Goal: Information Seeking & Learning: Check status

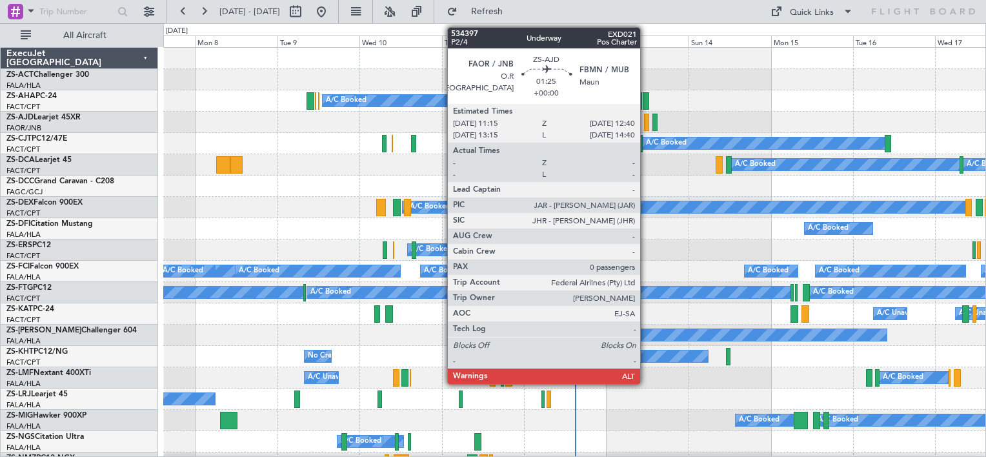
click at [646, 121] on div at bounding box center [646, 122] width 5 height 17
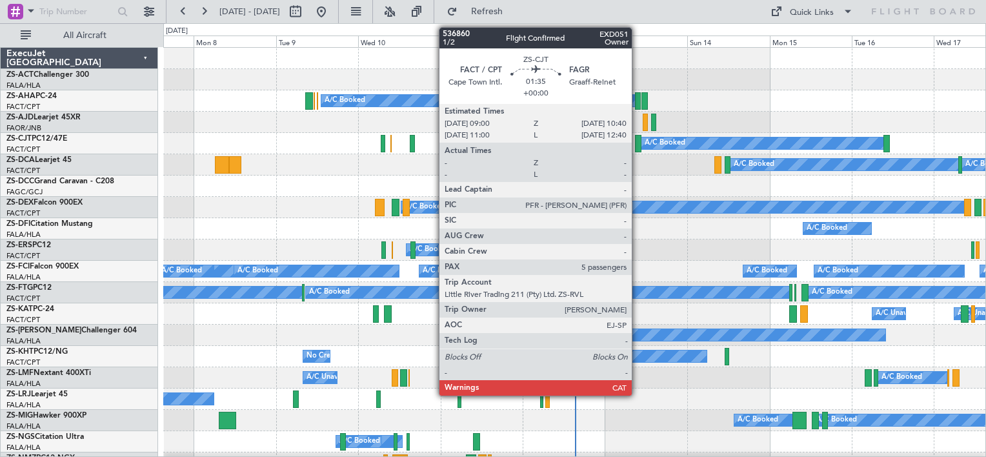
click at [637, 143] on div at bounding box center [638, 143] width 6 height 17
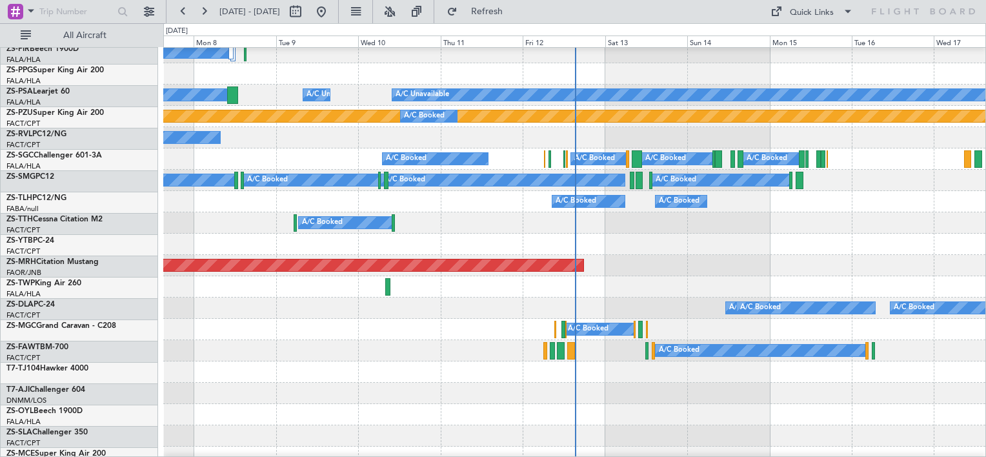
scroll to position [581, 0]
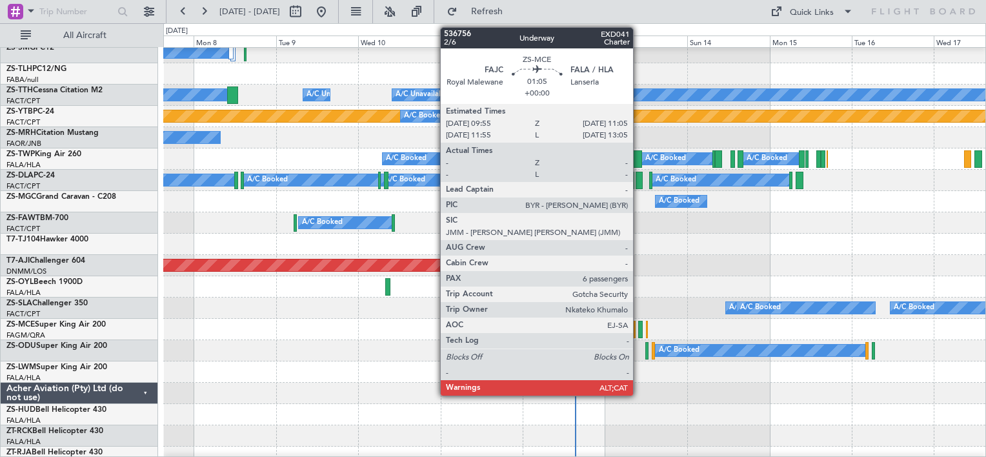
click at [639, 323] on div at bounding box center [640, 329] width 5 height 17
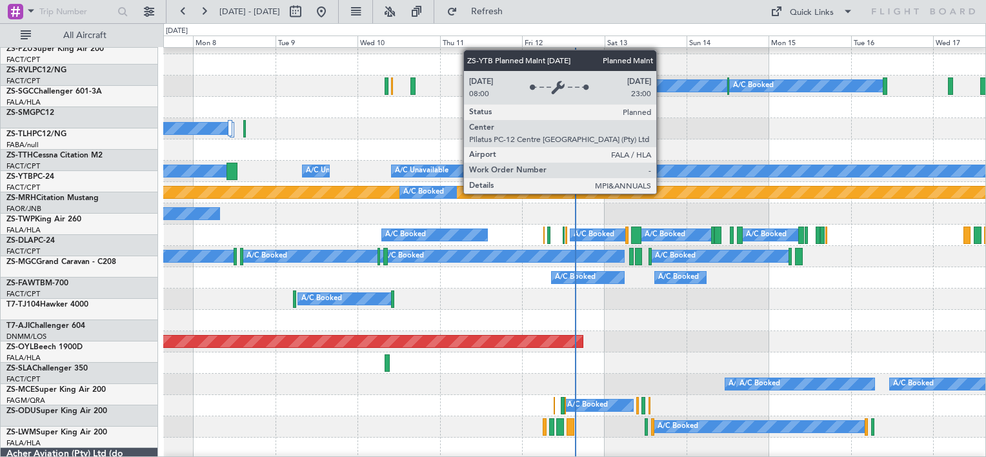
scroll to position [504, 0]
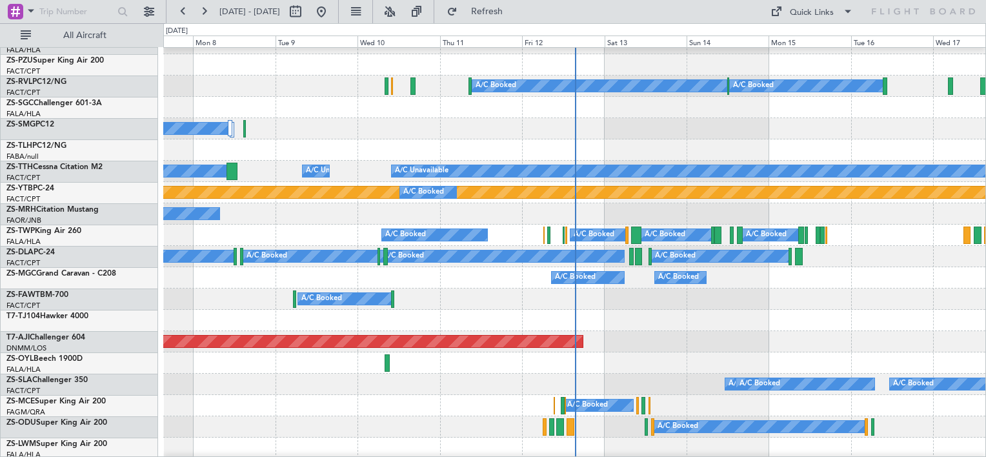
click at [439, 269] on div "A/C Booked A/C Booked" at bounding box center [574, 277] width 822 height 21
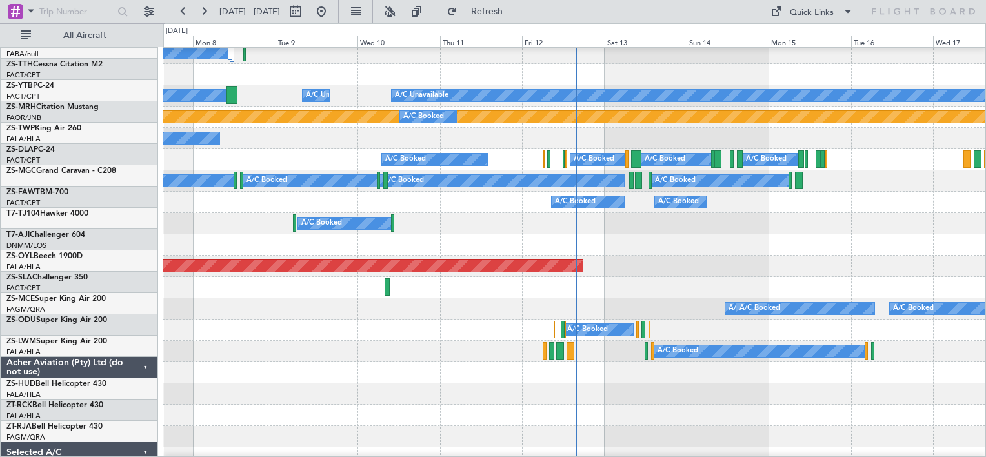
scroll to position [580, 0]
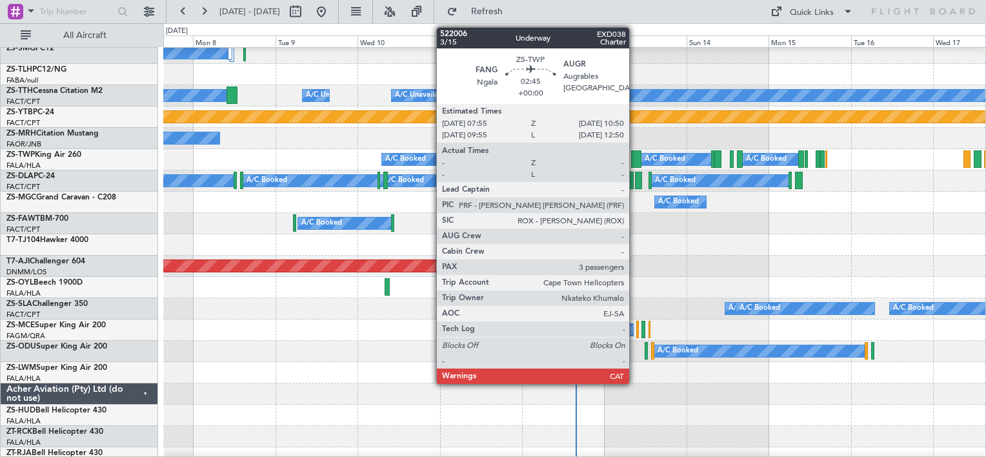
click at [635, 160] on div at bounding box center [636, 158] width 10 height 17
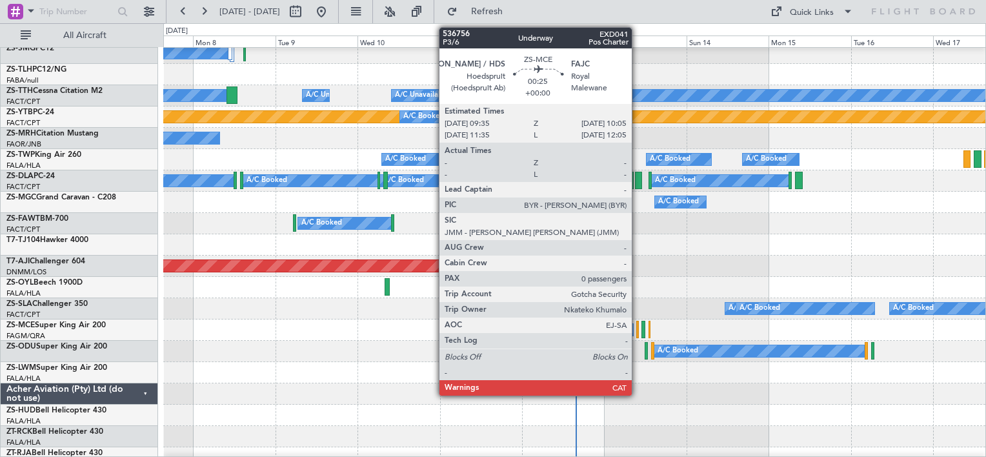
click at [637, 332] on div at bounding box center [637, 329] width 2 height 17
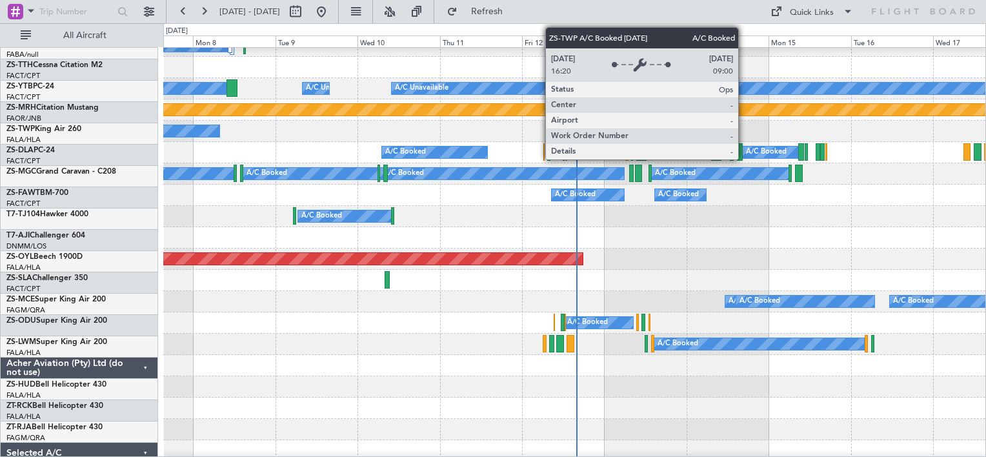
scroll to position [587, 0]
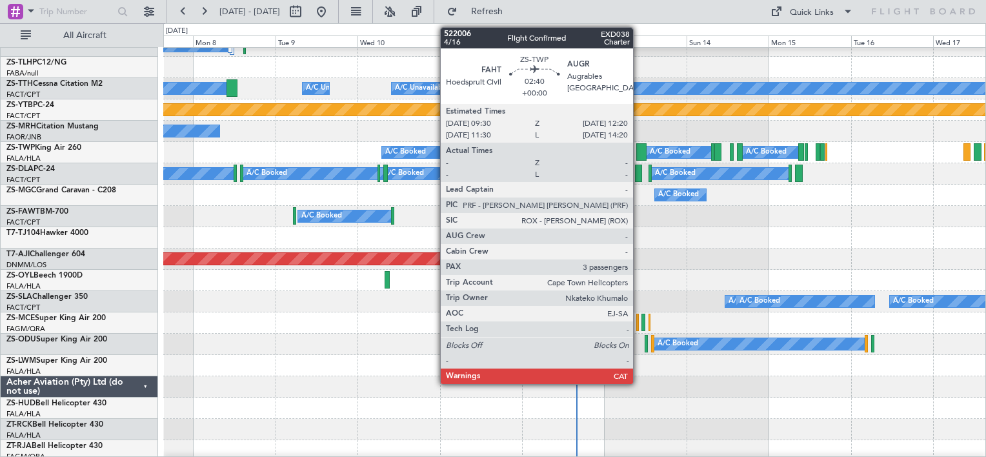
click at [639, 150] on div at bounding box center [641, 151] width 10 height 17
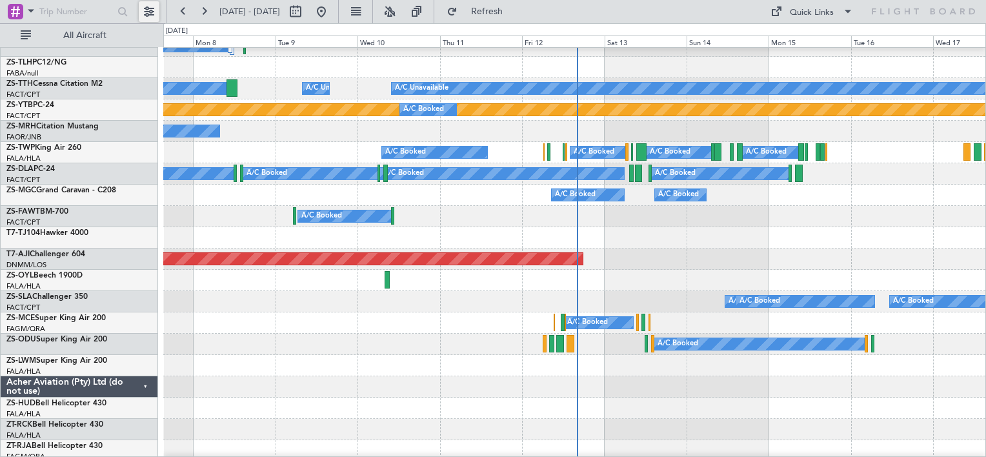
click at [151, 14] on button at bounding box center [149, 11] width 21 height 21
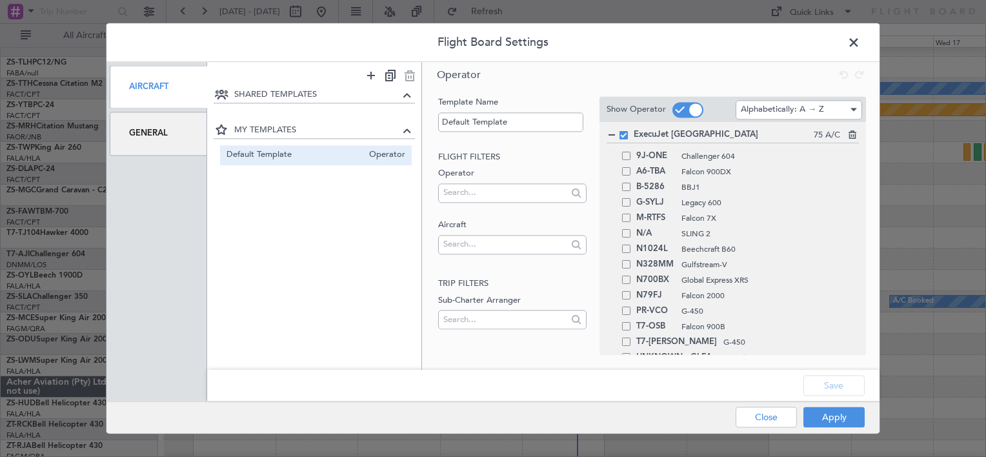
click at [22, 15] on div "Flight Board Settings Aircraft General SHARED TEMPLATES MY TEMPLATES Default Te…" at bounding box center [493, 228] width 986 height 457
click at [860, 41] on span at bounding box center [860, 46] width 0 height 26
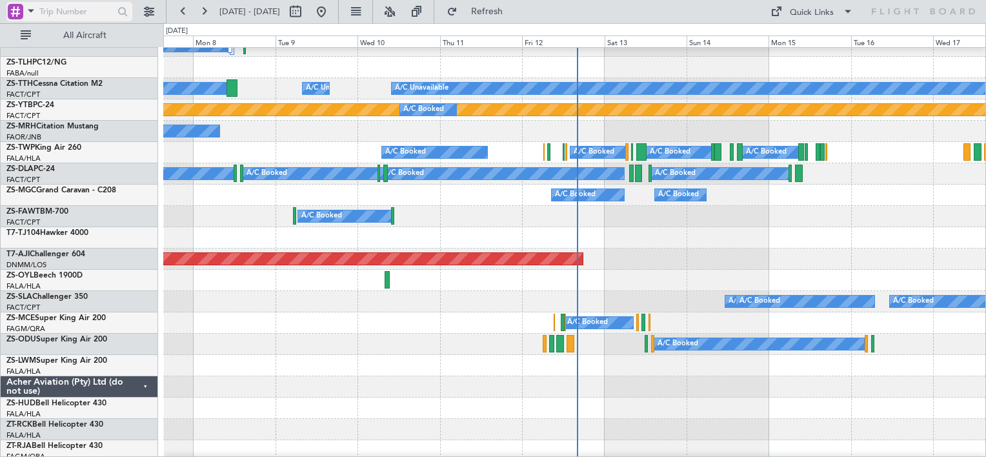
click at [15, 10] on div at bounding box center [15, 11] width 15 height 15
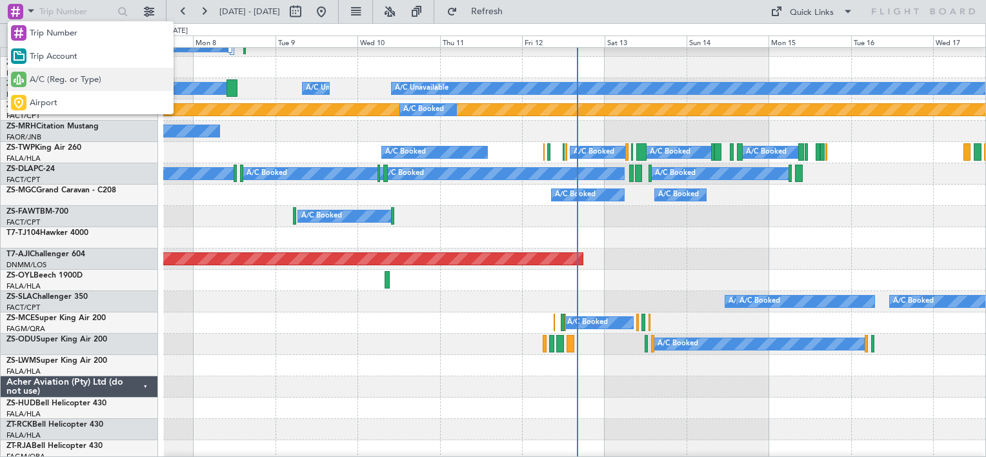
click at [55, 81] on span "A/C (Reg. or Type)" at bounding box center [66, 80] width 72 height 13
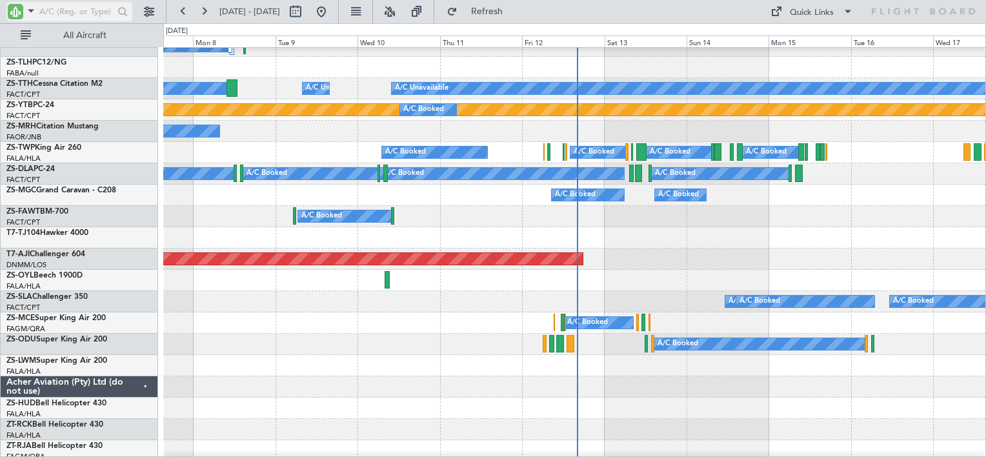
click at [79, 6] on input "text" at bounding box center [76, 11] width 74 height 19
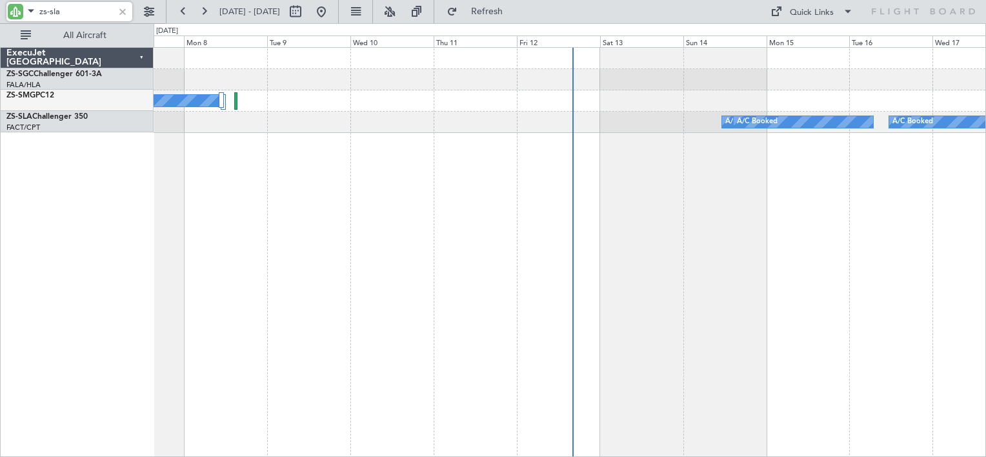
scroll to position [0, 0]
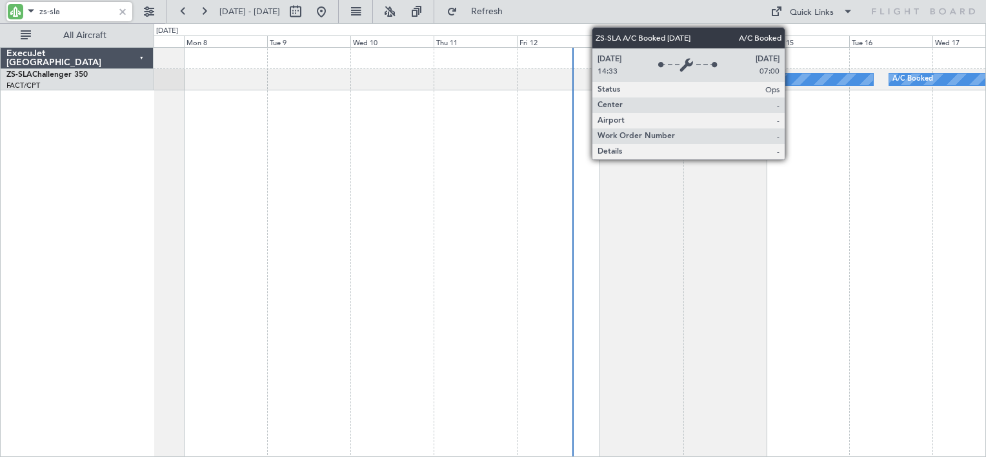
click at [790, 81] on div "A/C Booked" at bounding box center [803, 80] width 139 height 12
type input "zs-sla"
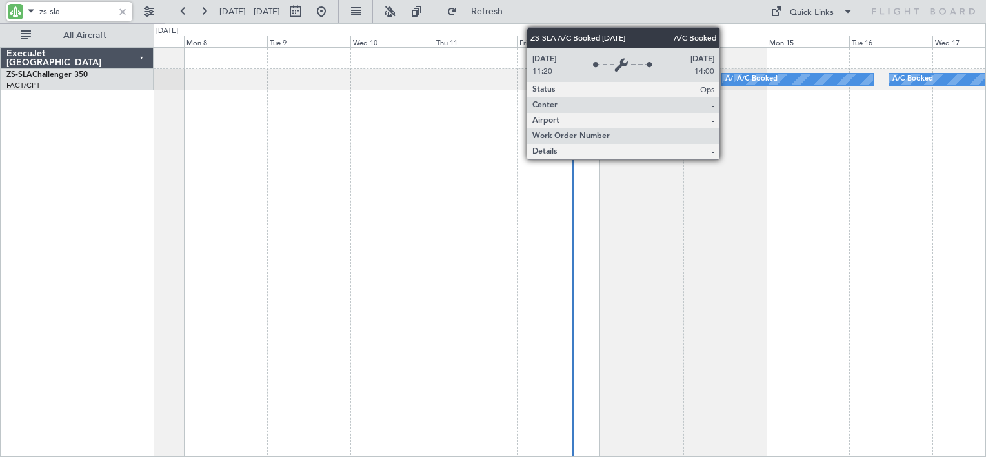
click at [725, 84] on div "A/C Booked" at bounding box center [745, 79] width 41 height 19
